Goal: Task Accomplishment & Management: Manage account settings

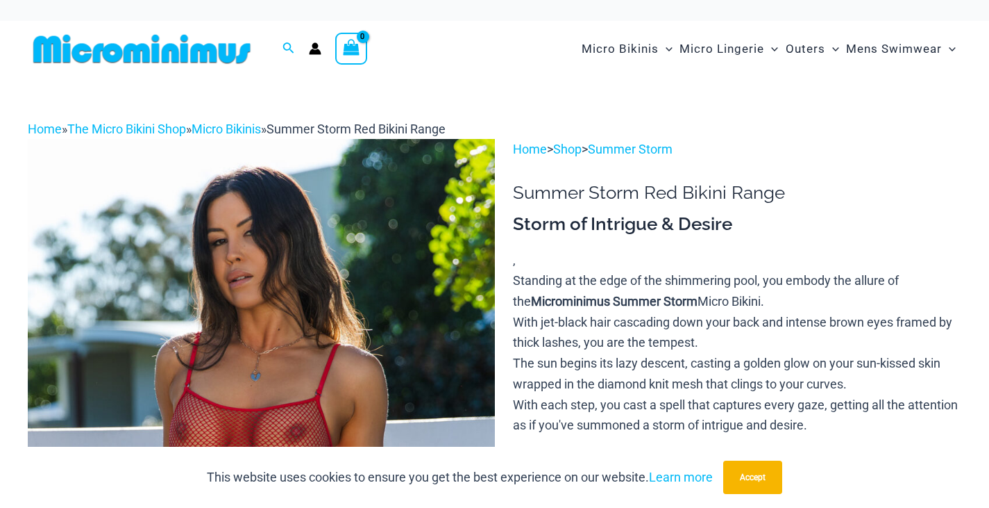
click at [316, 51] on icon "Account icon link" at bounding box center [316, 52] width 12 height 6
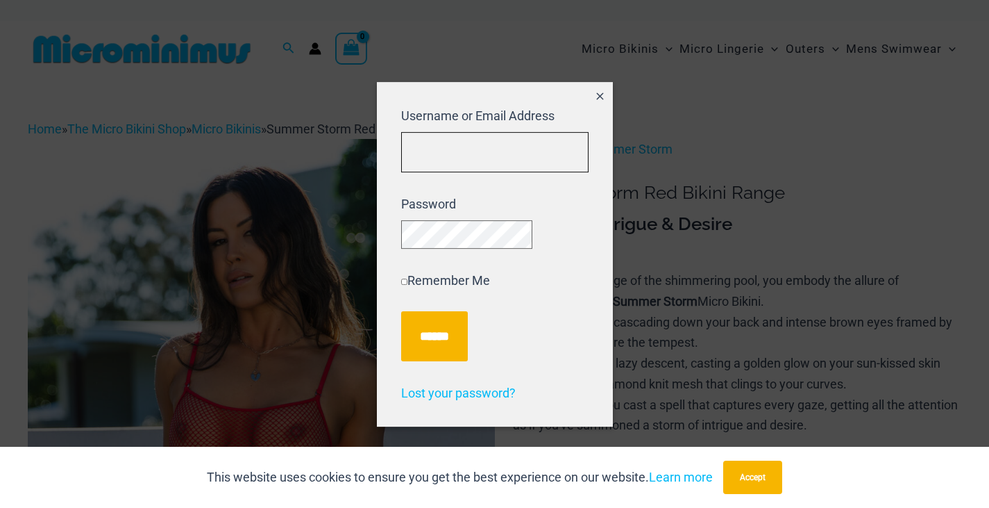
click at [449, 145] on input "Username or Email Address" at bounding box center [494, 152] width 187 height 41
type input "**********"
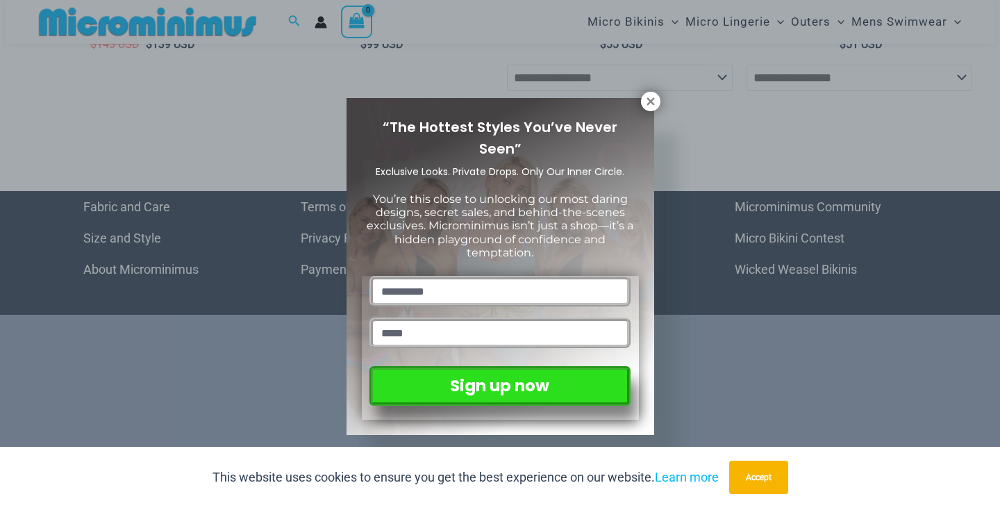
scroll to position [5132, 0]
